Goal: Navigation & Orientation: Find specific page/section

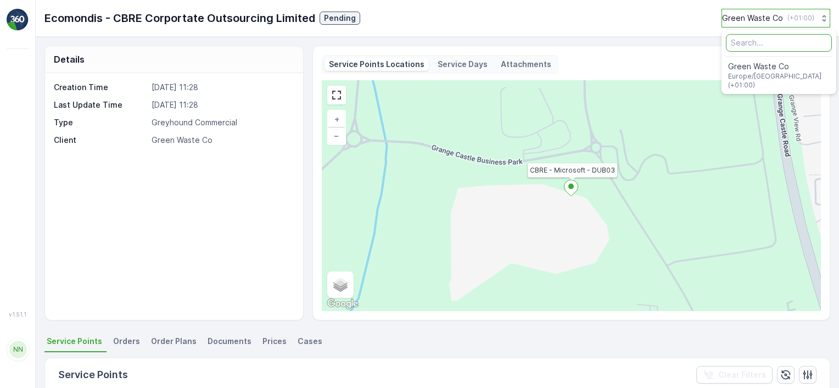
click at [765, 18] on p "Green Waste Co" at bounding box center [752, 18] width 61 height 11
click at [465, 63] on p "Service Days" at bounding box center [463, 64] width 50 height 11
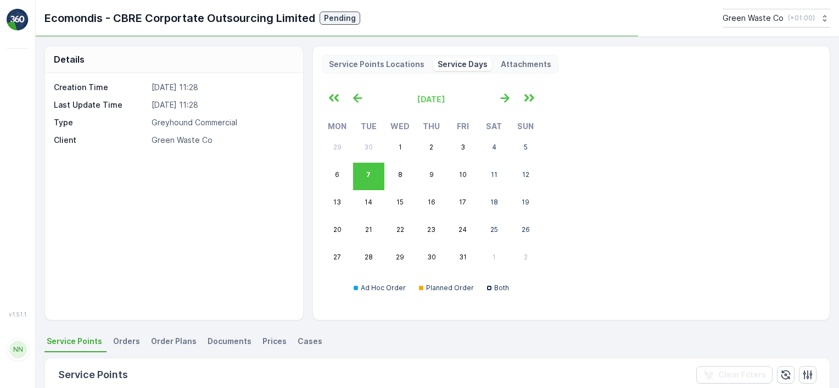
click at [526, 62] on p "Attachments" at bounding box center [526, 64] width 51 height 11
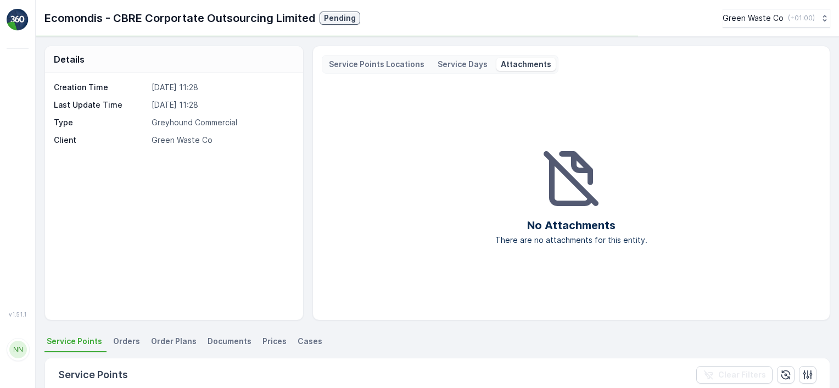
click at [122, 337] on span "Orders" at bounding box center [126, 341] width 27 height 11
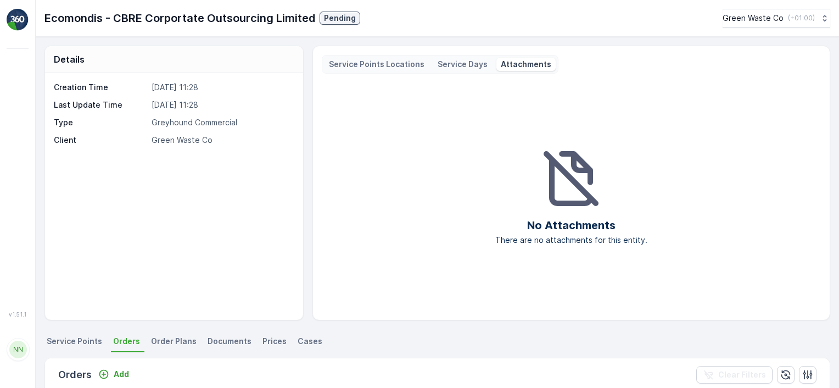
click at [157, 343] on span "Order Plans" at bounding box center [174, 341] width 46 height 11
click at [21, 21] on img at bounding box center [18, 20] width 22 height 22
click at [19, 22] on img at bounding box center [18, 20] width 22 height 22
click at [141, 15] on p "Ecomondis - CBRE Corportate Outsourcing Limited" at bounding box center [179, 18] width 271 height 16
click at [14, 358] on div "NN" at bounding box center [18, 349] width 18 height 18
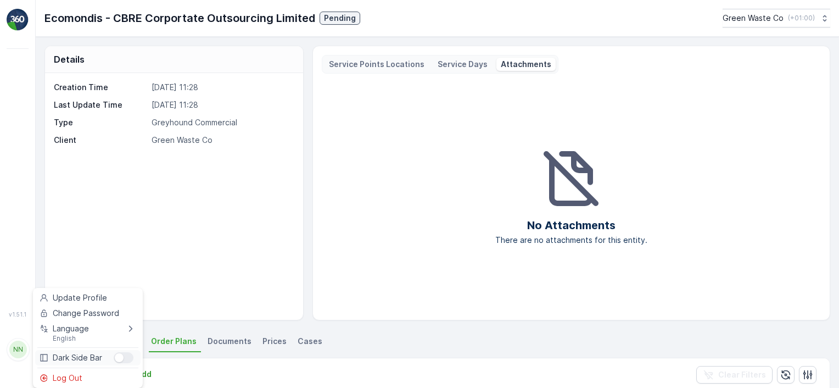
click at [132, 358] on div "Menu" at bounding box center [124, 357] width 20 height 11
click at [114, 352] on input "Menu" at bounding box center [114, 352] width 0 height 0
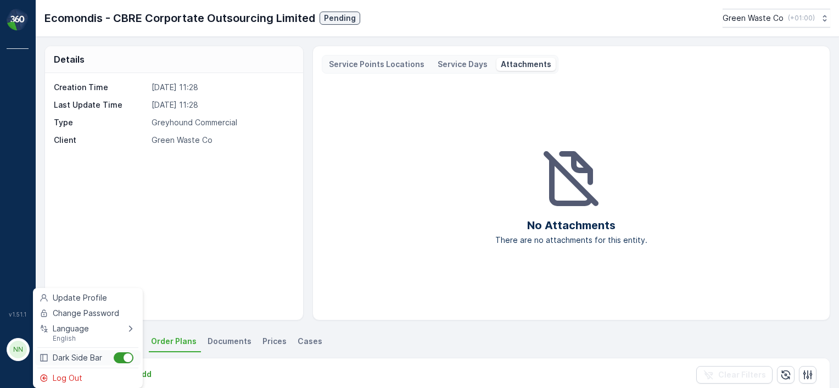
click at [118, 358] on div "Menu" at bounding box center [124, 357] width 20 height 11
click at [114, 352] on input "Menu" at bounding box center [114, 352] width 0 height 0
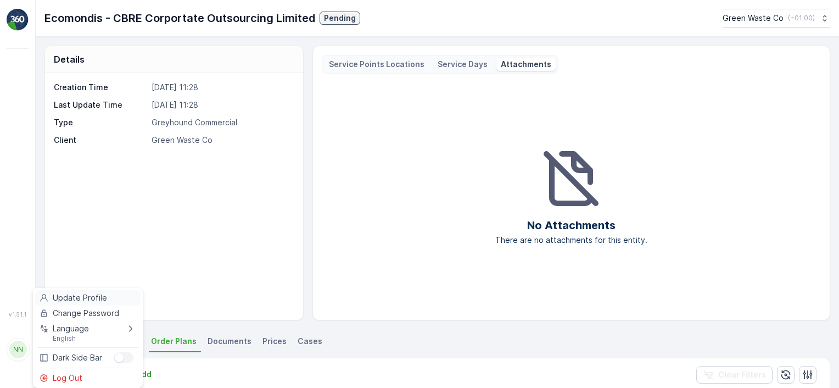
click at [70, 295] on span "Update Profile" at bounding box center [80, 297] width 54 height 11
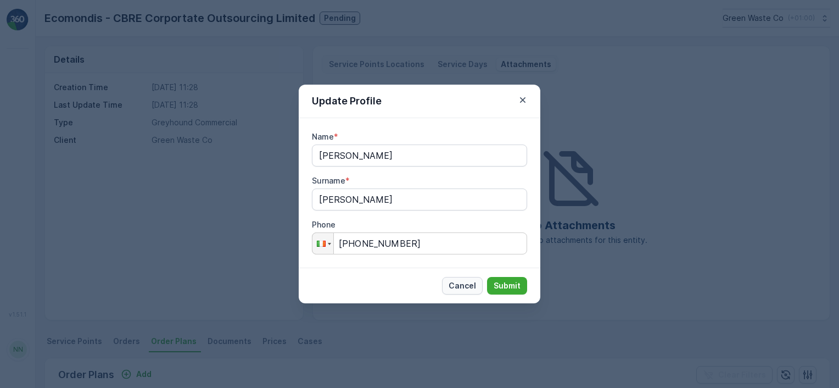
click at [452, 282] on p "Cancel" at bounding box center [462, 285] width 27 height 11
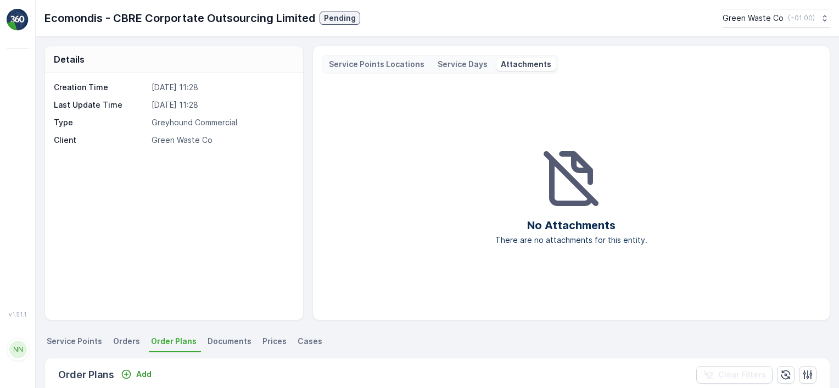
click at [221, 344] on span "Documents" at bounding box center [230, 341] width 44 height 11
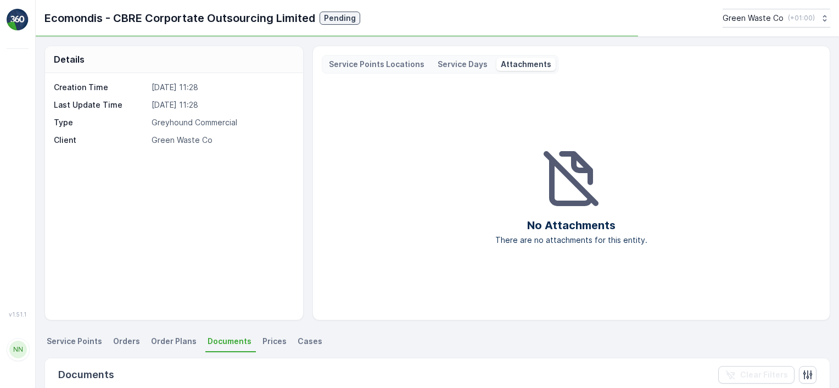
click at [266, 341] on span "Prices" at bounding box center [275, 341] width 24 height 11
click at [299, 333] on li "Cases" at bounding box center [310, 342] width 31 height 19
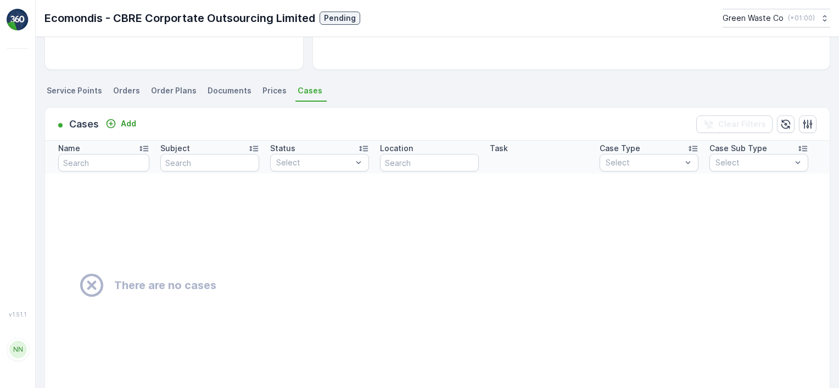
scroll to position [310, 0]
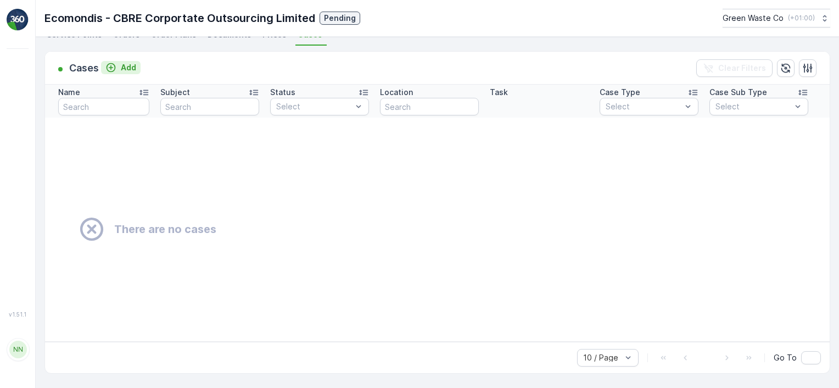
click at [129, 62] on p "Add" at bounding box center [128, 67] width 15 height 11
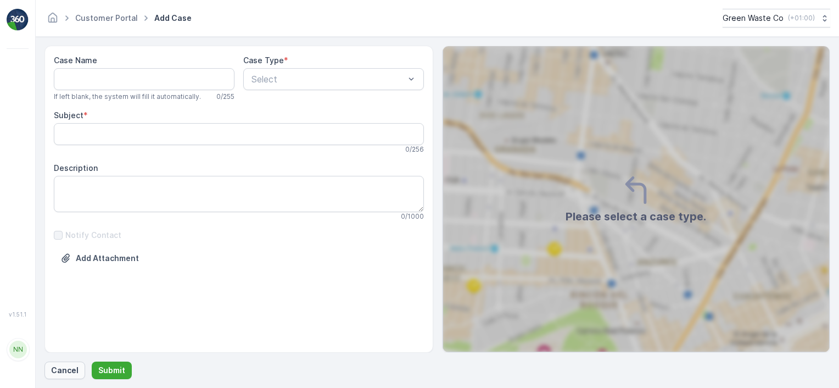
click at [57, 374] on p "Cancel" at bounding box center [64, 370] width 27 height 11
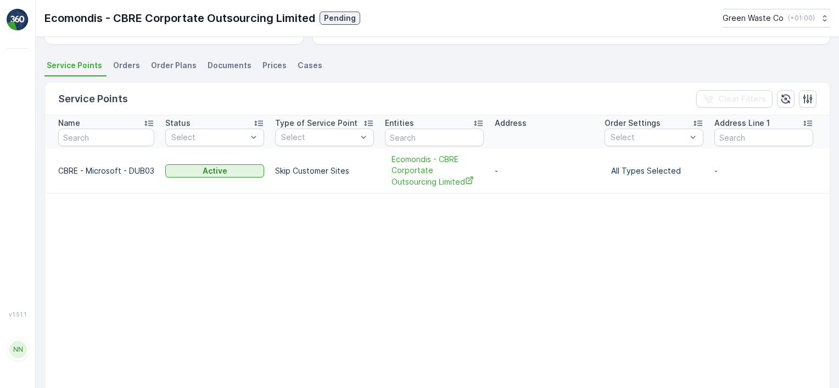
scroll to position [228, 0]
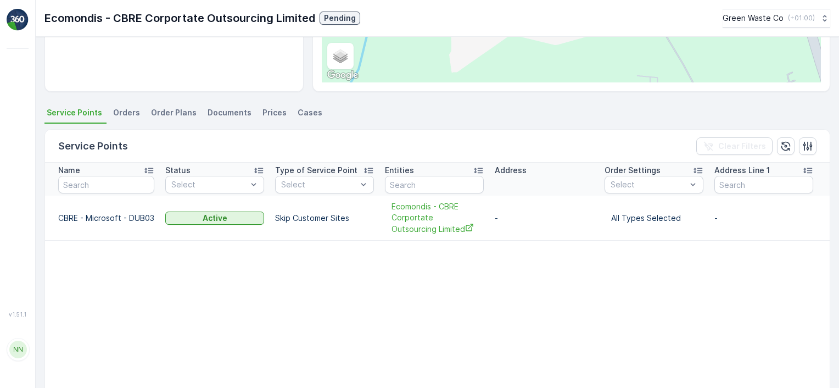
click at [171, 111] on span "Order Plans" at bounding box center [174, 112] width 46 height 11
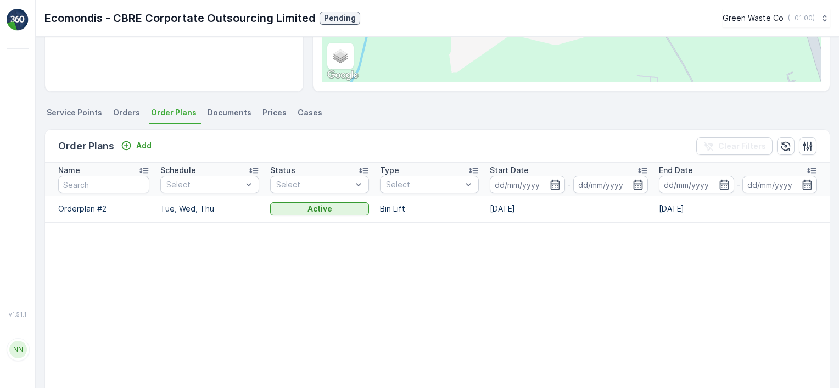
click at [218, 110] on span "Documents" at bounding box center [230, 112] width 44 height 11
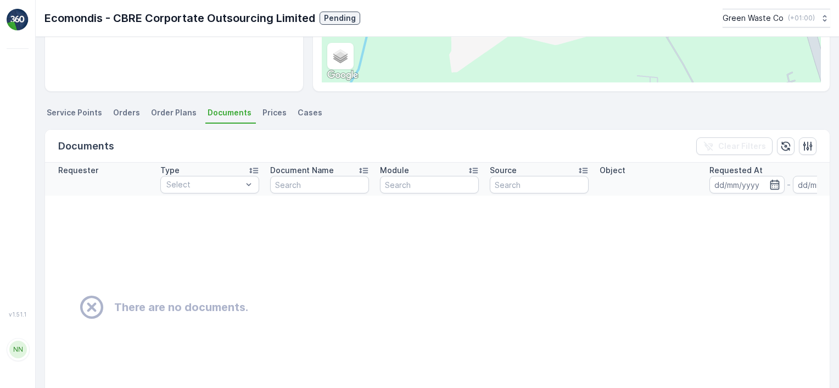
click at [127, 113] on span "Orders" at bounding box center [126, 112] width 27 height 11
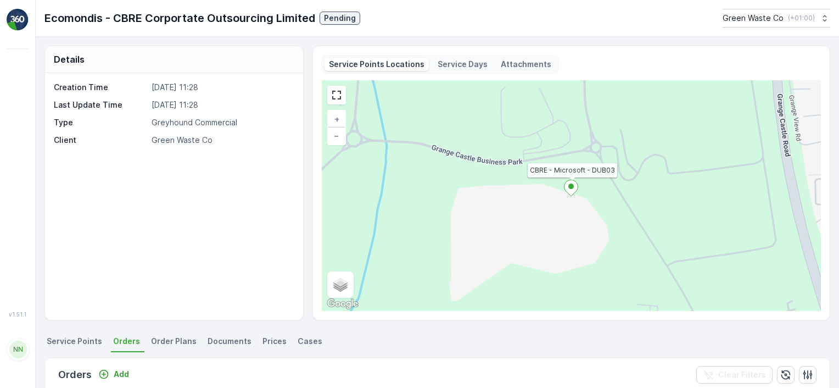
click at [13, 19] on img at bounding box center [18, 20] width 22 height 22
click at [86, 16] on p "Ecomondis - CBRE Corportate Outsourcing Limited" at bounding box center [179, 18] width 271 height 16
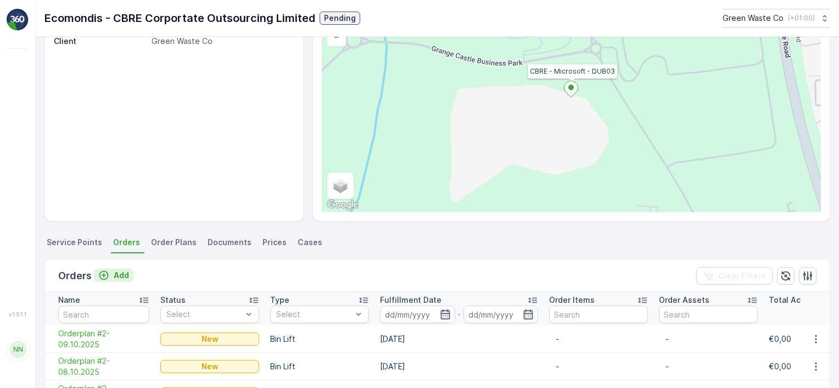
scroll to position [165, 0]
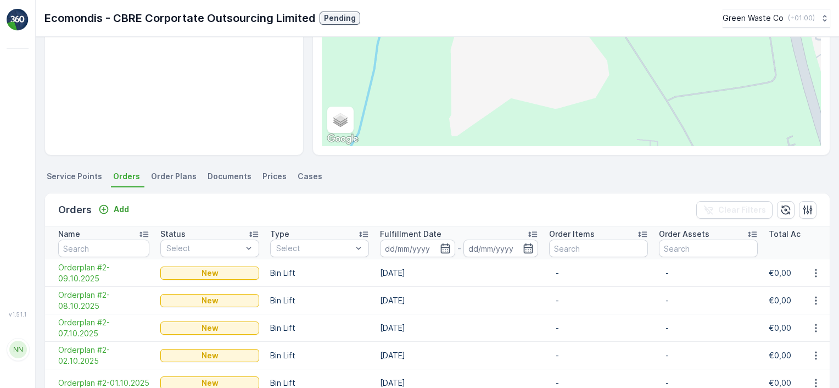
click at [15, 358] on div "NN" at bounding box center [18, 349] width 18 height 18
click at [14, 226] on div at bounding box center [18, 171] width 22 height 254
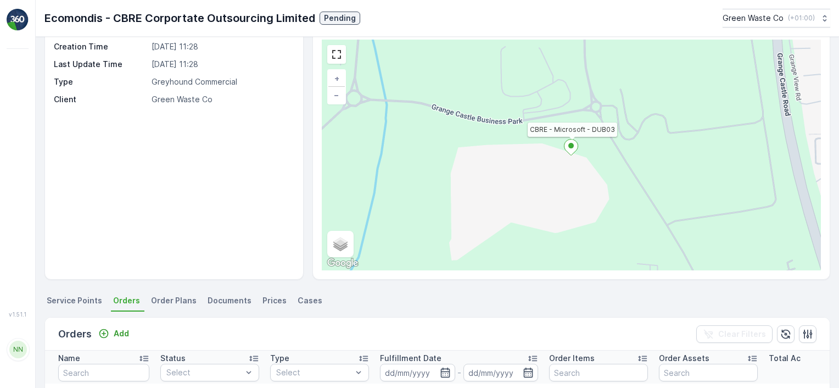
scroll to position [0, 0]
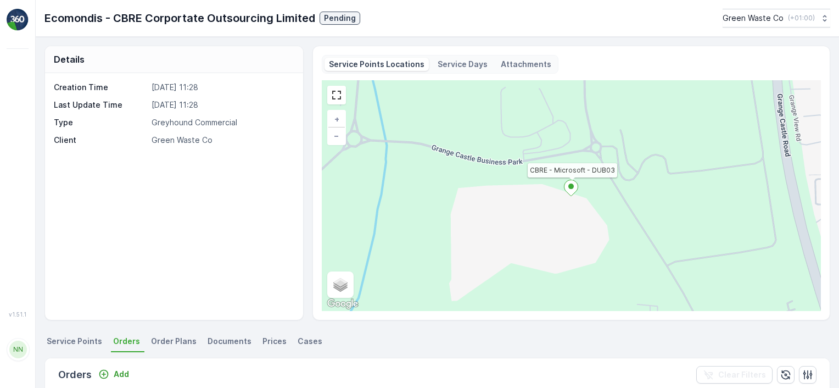
click at [467, 72] on div "Service Points Locations Service Days Attachments" at bounding box center [440, 64] width 237 height 19
click at [462, 63] on p "Service Days" at bounding box center [463, 64] width 50 height 11
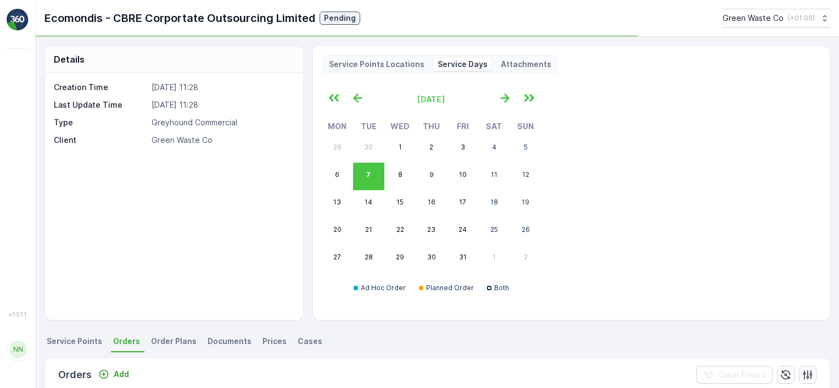
click at [519, 64] on p "Attachments" at bounding box center [526, 64] width 51 height 11
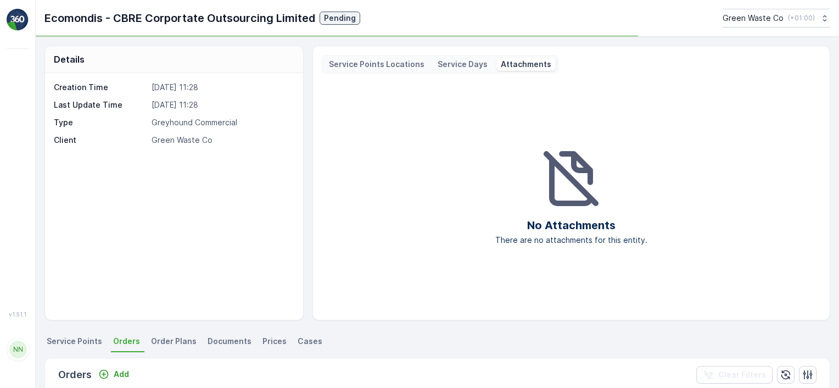
click at [344, 67] on p "Service Points Locations" at bounding box center [377, 64] width 96 height 11
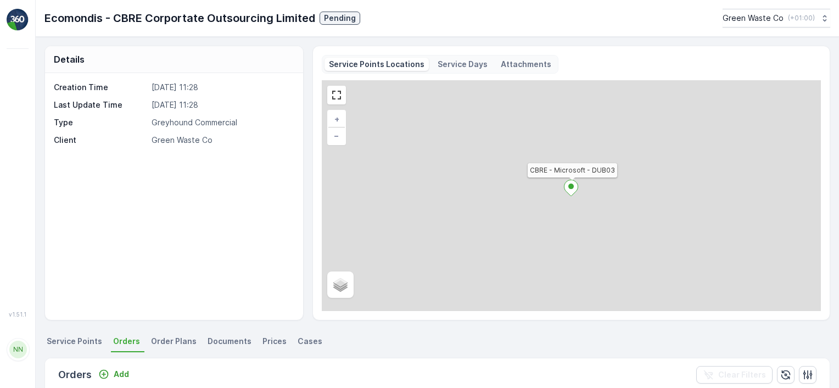
click at [344, 67] on p "Service Points Locations" at bounding box center [377, 64] width 96 height 11
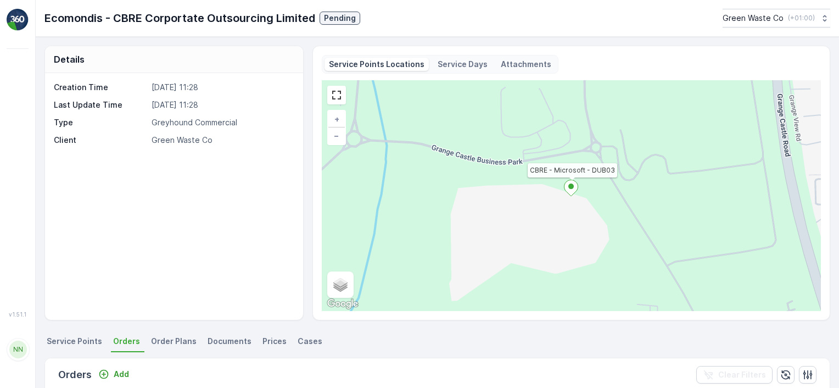
click at [70, 347] on li "Service Points" at bounding box center [75, 342] width 62 height 19
